Goal: Task Accomplishment & Management: Manage account settings

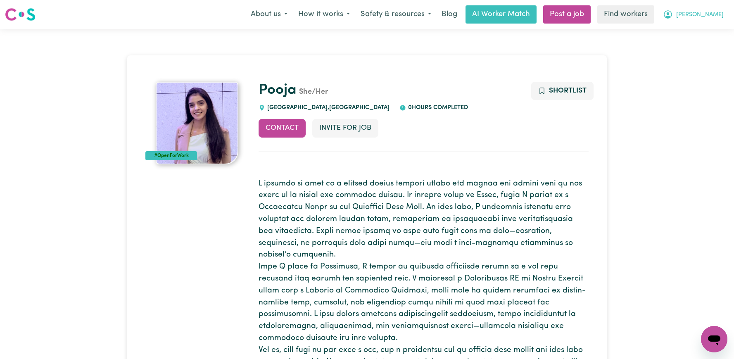
click at [698, 23] on button "[PERSON_NAME]" at bounding box center [693, 14] width 71 height 17
click at [686, 42] on link "Logout" at bounding box center [695, 48] width 65 height 16
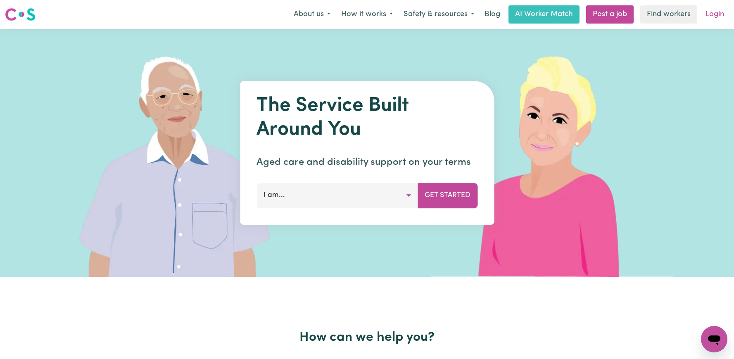
click at [715, 12] on link "Login" at bounding box center [714, 14] width 28 height 18
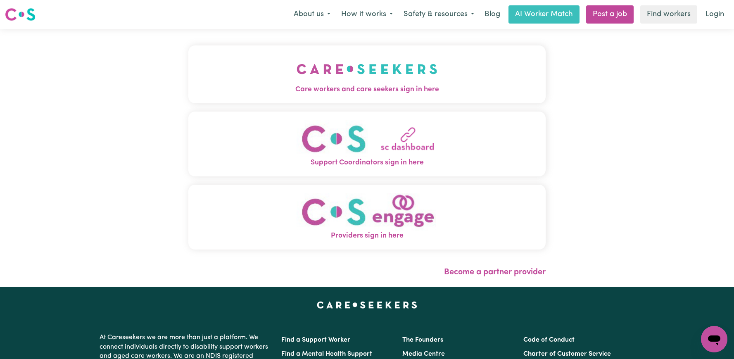
click at [285, 88] on span "Care workers and care seekers sign in here" at bounding box center [366, 89] width 357 height 11
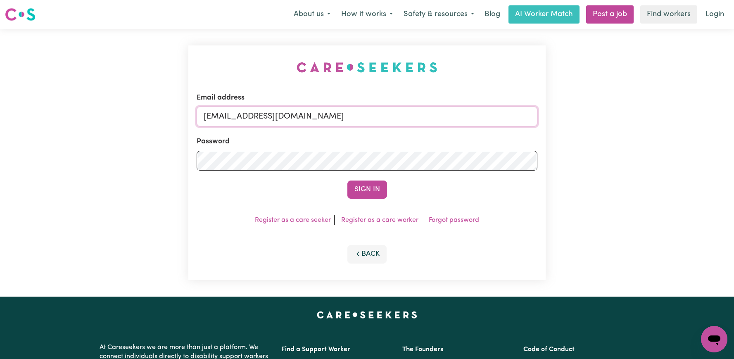
drag, startPoint x: 389, startPoint y: 118, endPoint x: 244, endPoint y: 117, distance: 145.0
click at [244, 117] on input "[EMAIL_ADDRESS][DOMAIN_NAME]" at bounding box center [367, 117] width 341 height 20
paste input "RobertMoor"
type input "[EMAIL_ADDRESS][DOMAIN_NAME]"
click at [347, 180] on button "Sign In" at bounding box center [367, 189] width 40 height 18
